Goal: Transaction & Acquisition: Purchase product/service

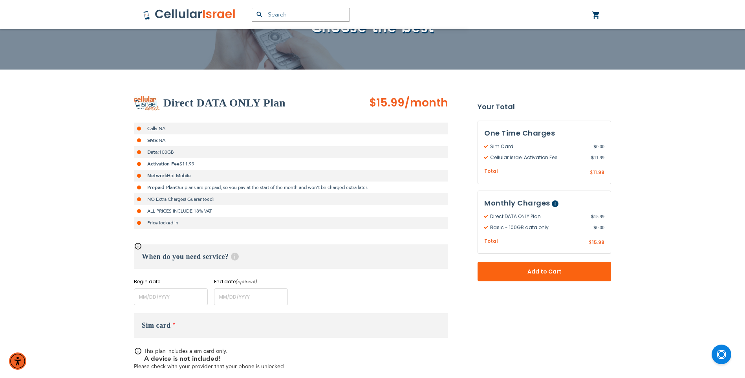
scroll to position [86, 0]
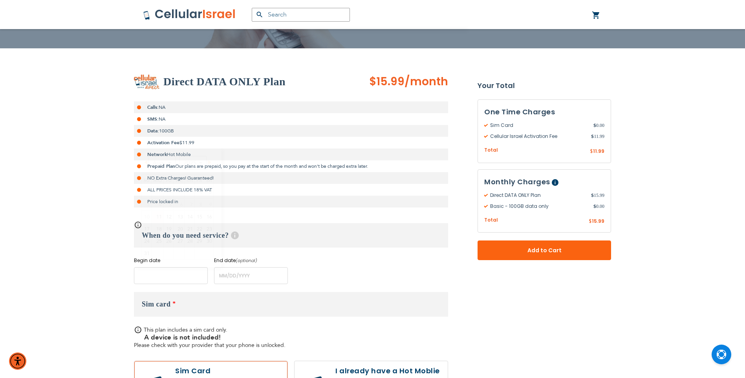
click at [163, 276] on input "name" at bounding box center [171, 275] width 74 height 17
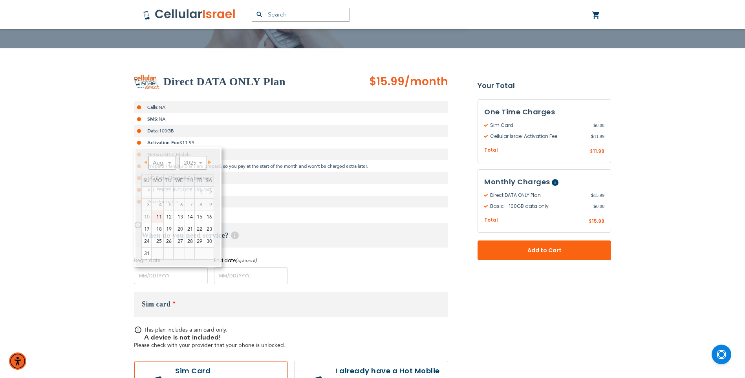
drag, startPoint x: 163, startPoint y: 270, endPoint x: 390, endPoint y: 275, distance: 226.6
click at [390, 275] on div "Begin date Please enter Start Date End date (optional) Please enter End Date Lo…" at bounding box center [291, 270] width 314 height 27
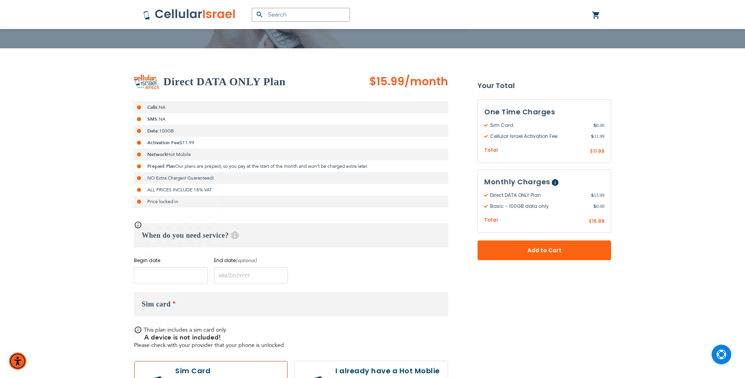
click at [145, 276] on input "name" at bounding box center [171, 275] width 74 height 17
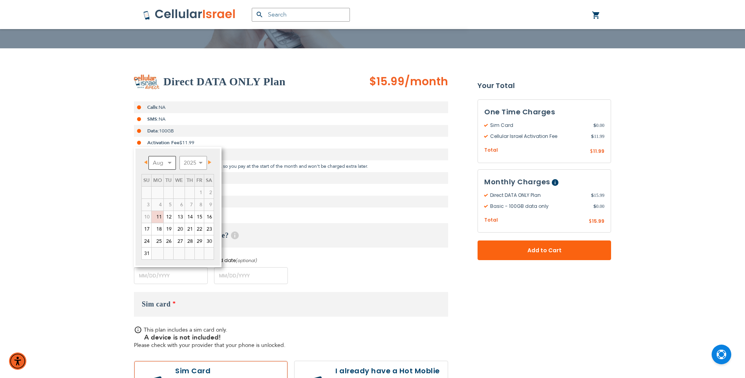
click at [173, 161] on select "Aug Sep Oct Nov Dec" at bounding box center [161, 163] width 27 height 14
click at [159, 191] on link "1" at bounding box center [158, 192] width 12 height 12
type input "[DATE]"
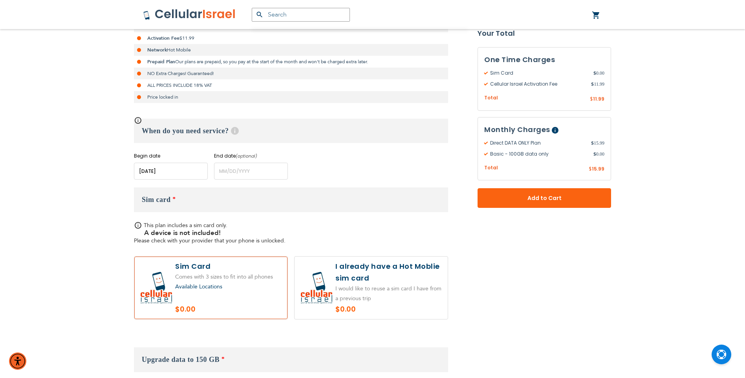
scroll to position [192, 0]
click at [399, 282] on label at bounding box center [370, 286] width 153 height 62
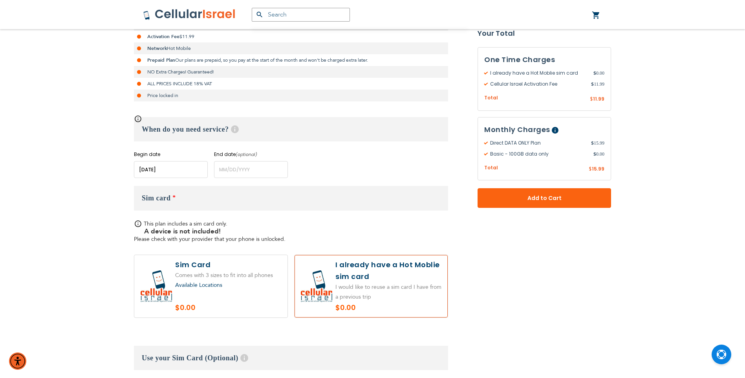
click at [397, 282] on label at bounding box center [370, 286] width 153 height 62
radio input "false"
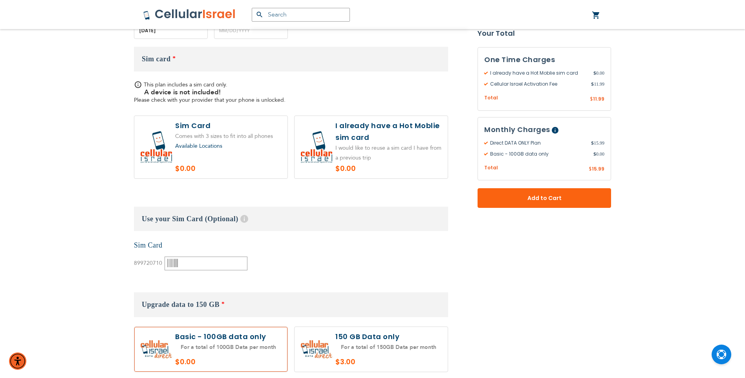
scroll to position [335, 0]
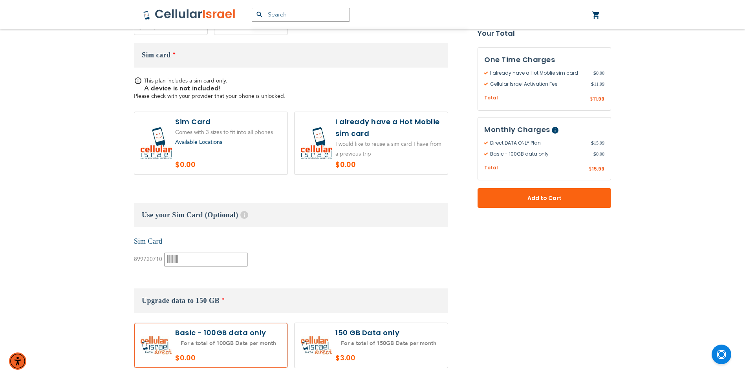
click at [182, 262] on input "text" at bounding box center [206, 259] width 83 height 14
paste input "5031572826"
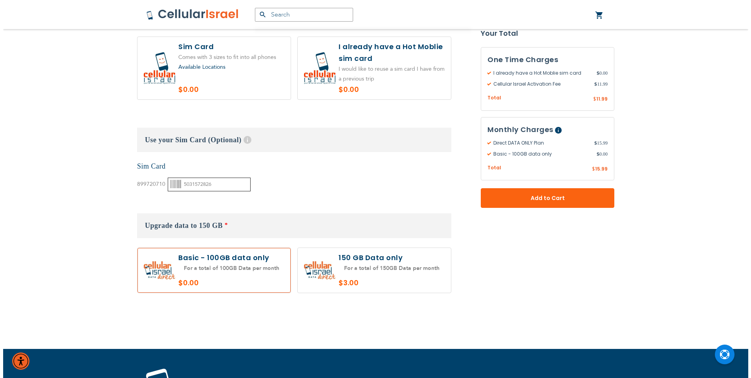
scroll to position [411, 0]
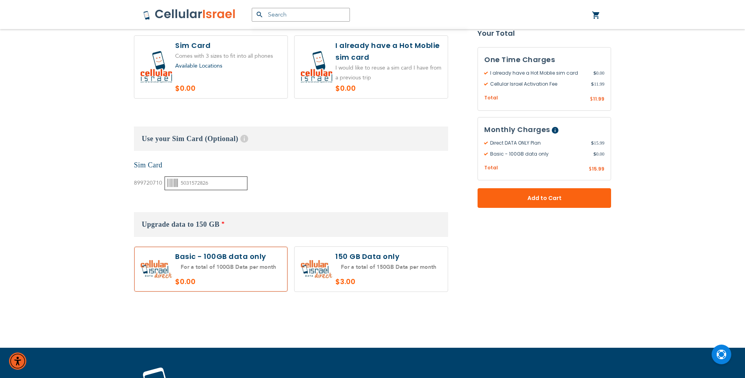
type input "5031572826"
click at [227, 274] on label at bounding box center [210, 269] width 153 height 45
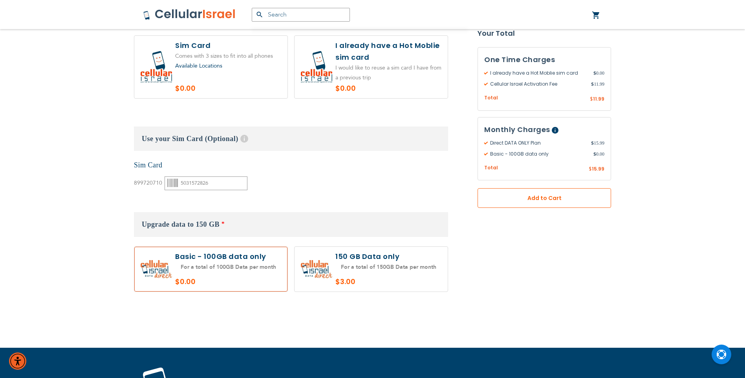
click at [551, 194] on span "Add to Cart" at bounding box center [544, 198] width 82 height 8
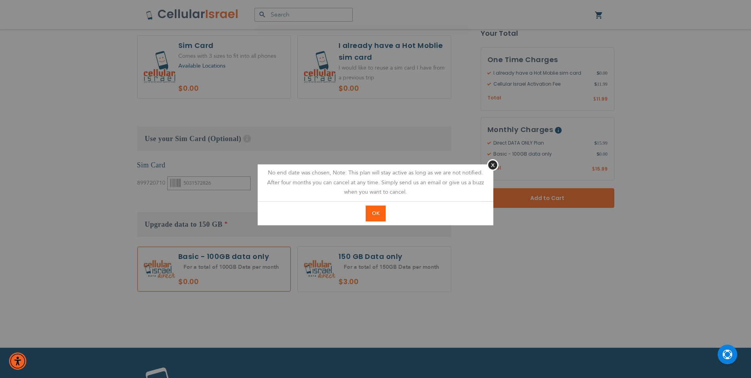
click at [377, 212] on span "OK" at bounding box center [375, 213] width 7 height 7
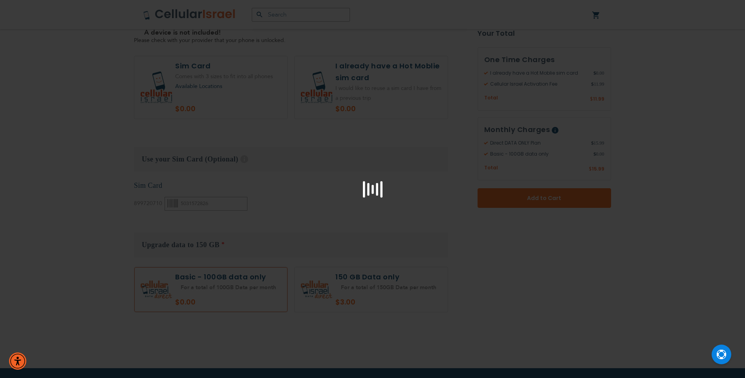
scroll to position [389, 0]
